Goal: Go to known website: Access a specific website the user already knows

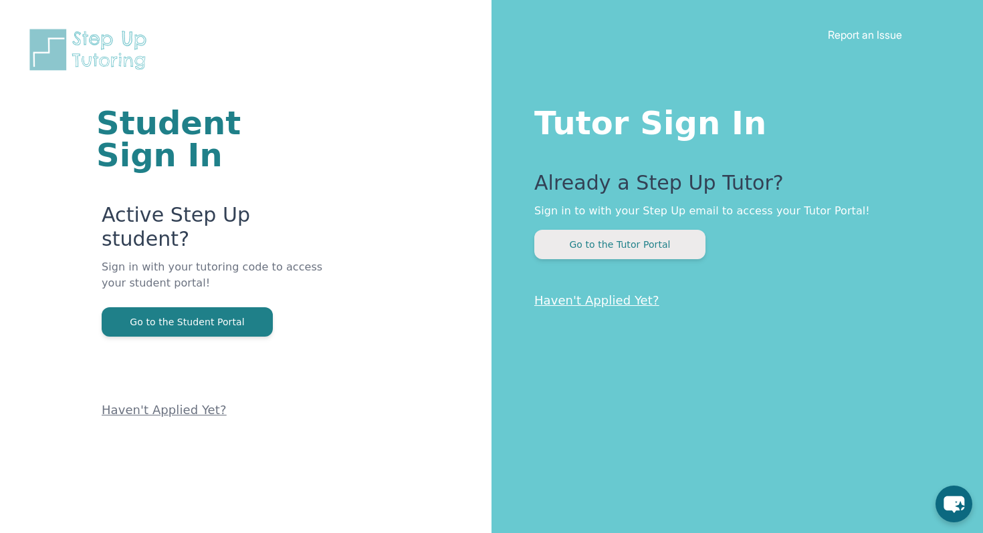
click at [649, 241] on button "Go to the Tutor Portal" at bounding box center [619, 244] width 171 height 29
click at [678, 248] on button "Go to the Tutor Portal" at bounding box center [619, 244] width 171 height 29
